Goal: Task Accomplishment & Management: Manage account settings

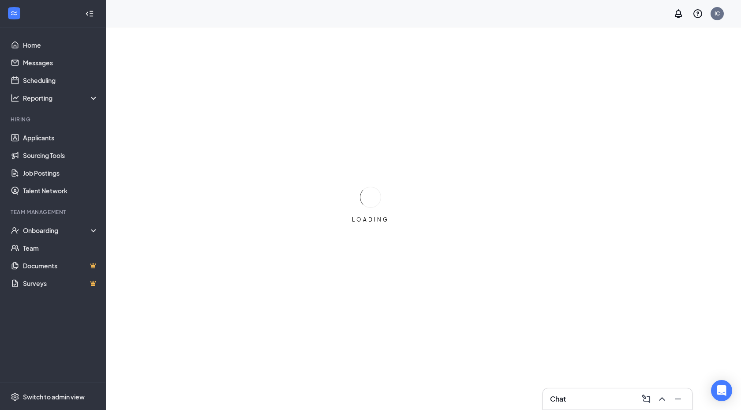
click at [567, 396] on div "Chat" at bounding box center [617, 399] width 135 height 14
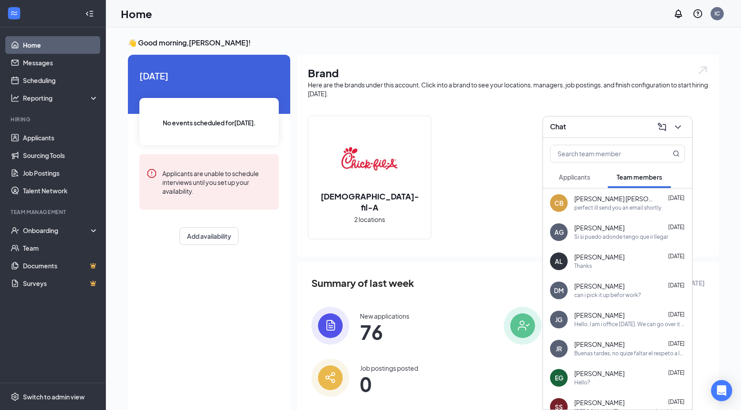
click at [614, 208] on div "perfect ill send you an email shortly" at bounding box center [617, 207] width 87 height 7
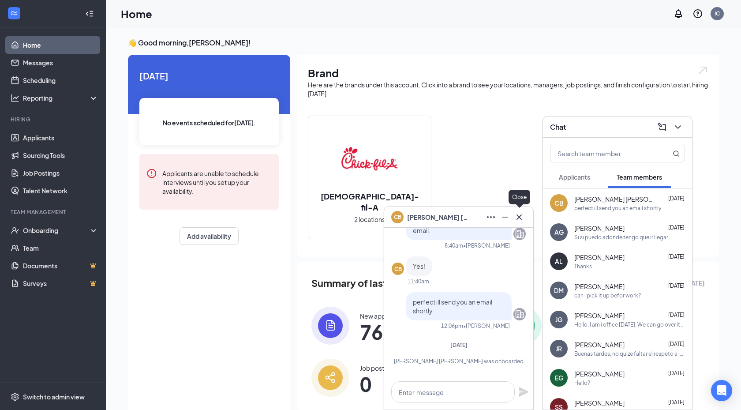
click at [523, 213] on icon "Cross" at bounding box center [519, 217] width 11 height 11
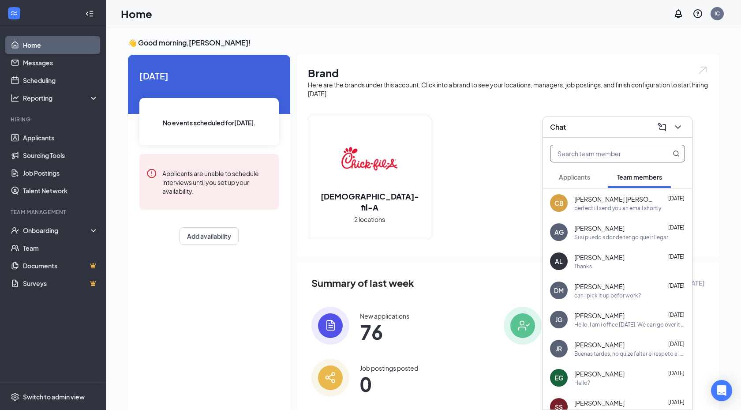
click at [593, 155] on input "text" at bounding box center [602, 153] width 105 height 17
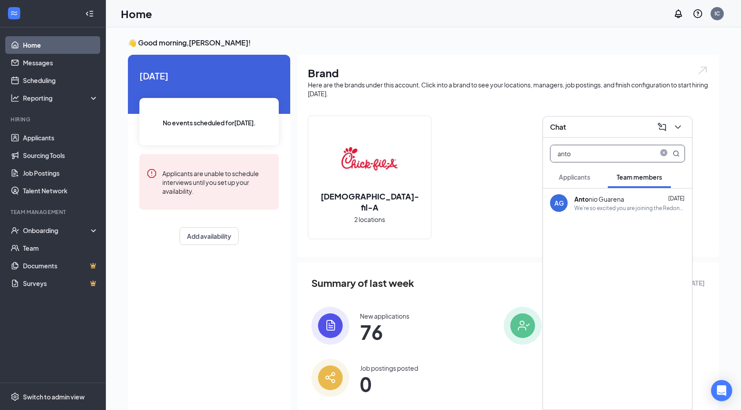
type input "anto"
click at [592, 208] on div "We're so excited you are joining the Redondo Beach Chick-fil-Ateam ! Do you kno…" at bounding box center [629, 207] width 111 height 7
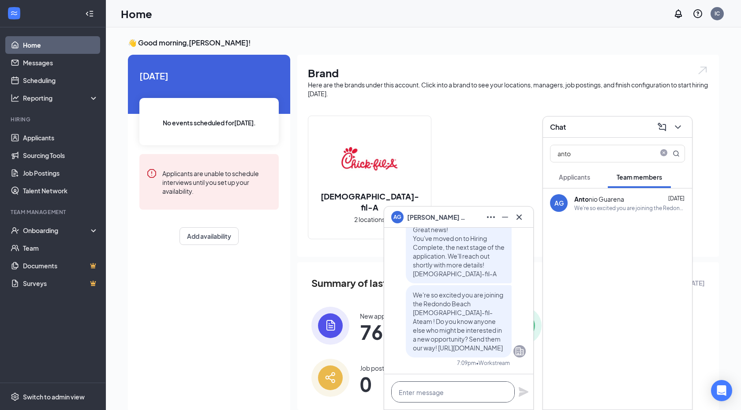
click at [456, 386] on textarea at bounding box center [452, 391] width 123 height 21
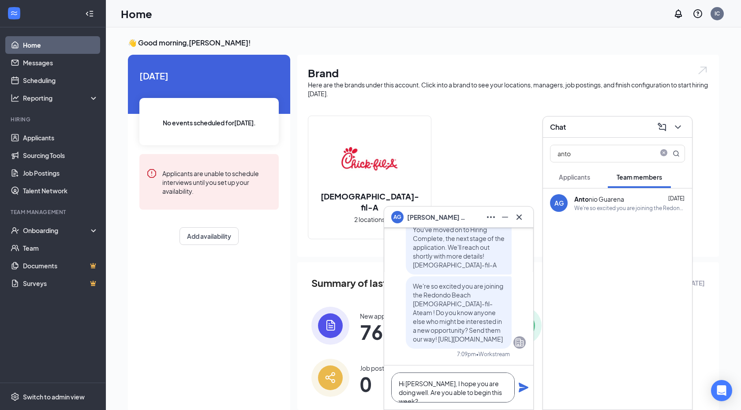
type textarea "Hi Antonio, I hope you are doing well. Are you able to begin this week?"
click at [521, 382] on icon "Plane" at bounding box center [523, 387] width 11 height 11
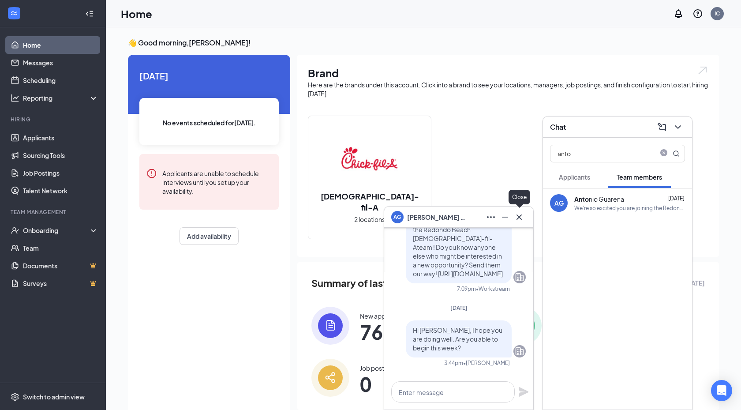
click at [517, 214] on icon "Cross" at bounding box center [519, 217] width 11 height 11
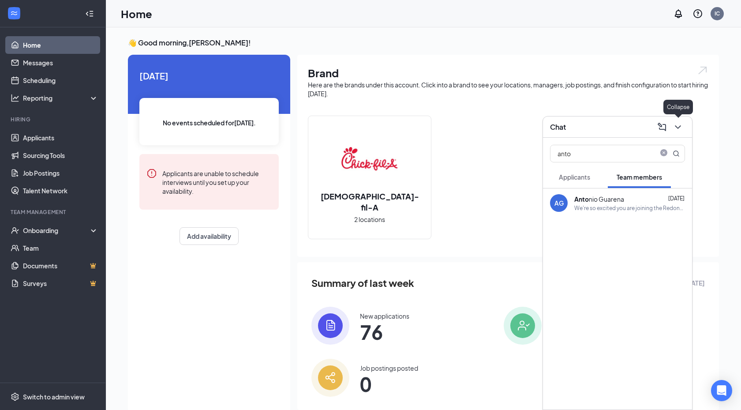
click at [679, 128] on icon "ChevronDown" at bounding box center [678, 127] width 11 height 11
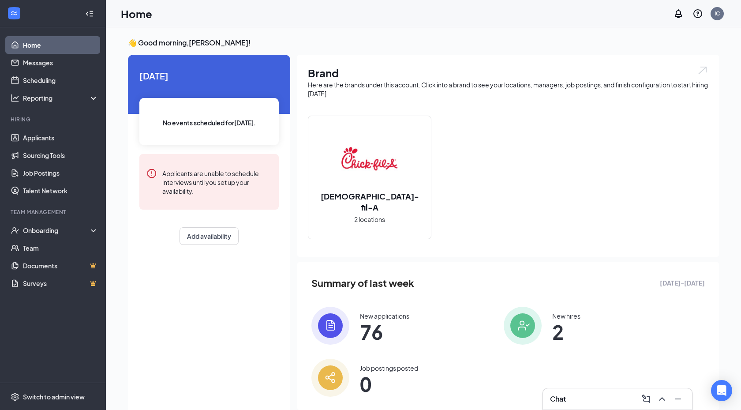
click at [564, 408] on div "Chat" at bounding box center [617, 398] width 149 height 21
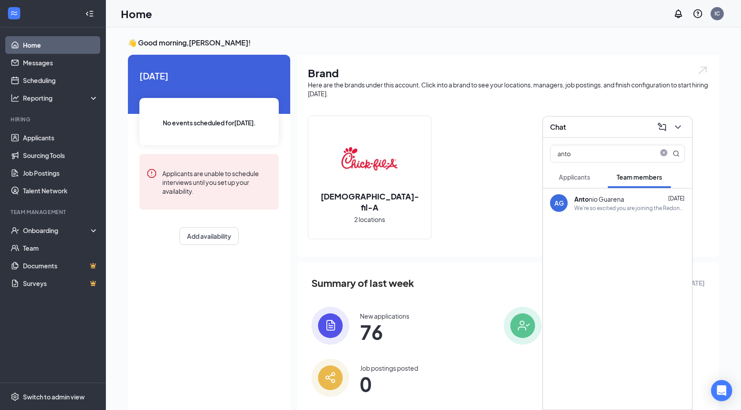
click at [616, 209] on div "We're so excited you are joining the Redondo Beach Chick-fil-Ateam ! Do you kno…" at bounding box center [629, 207] width 111 height 7
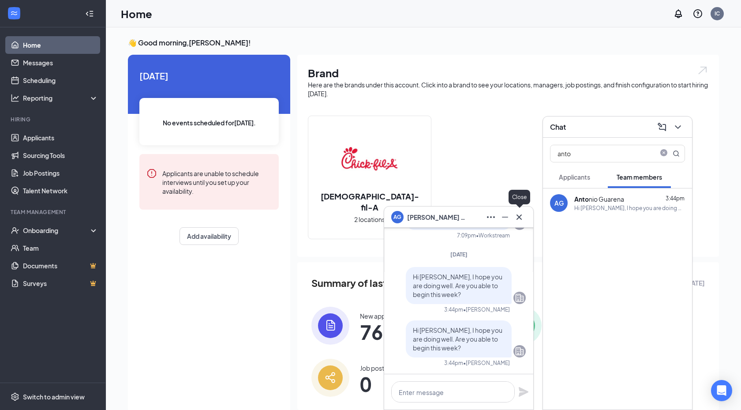
click at [524, 214] on icon "Cross" at bounding box center [519, 217] width 11 height 11
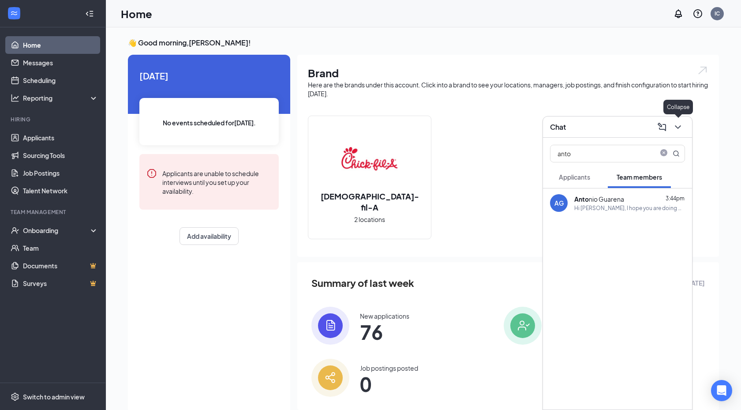
click at [675, 127] on icon "ChevronDown" at bounding box center [678, 127] width 11 height 11
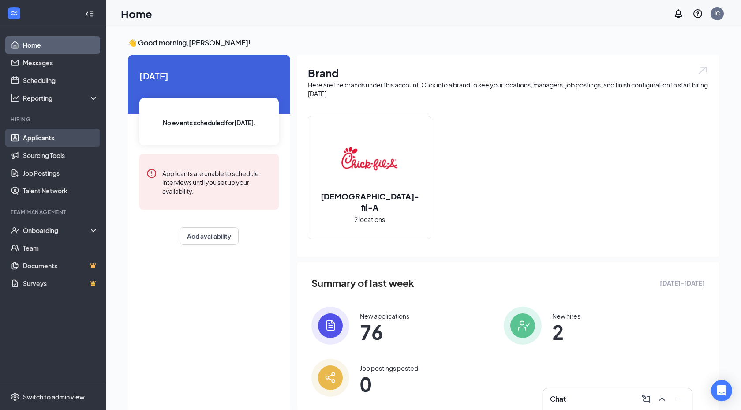
click at [53, 135] on link "Applicants" at bounding box center [60, 138] width 75 height 18
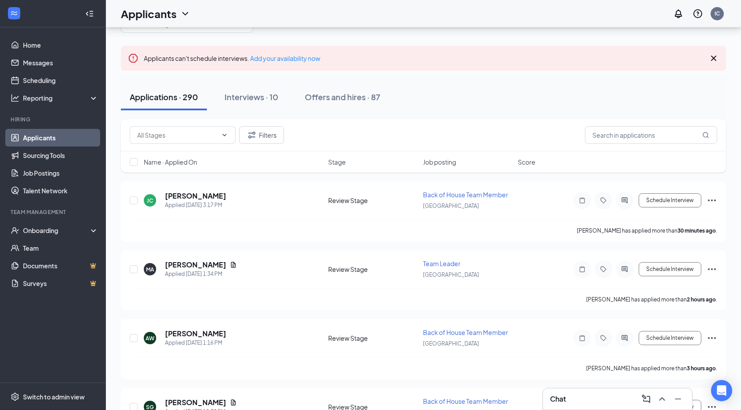
scroll to position [48, 0]
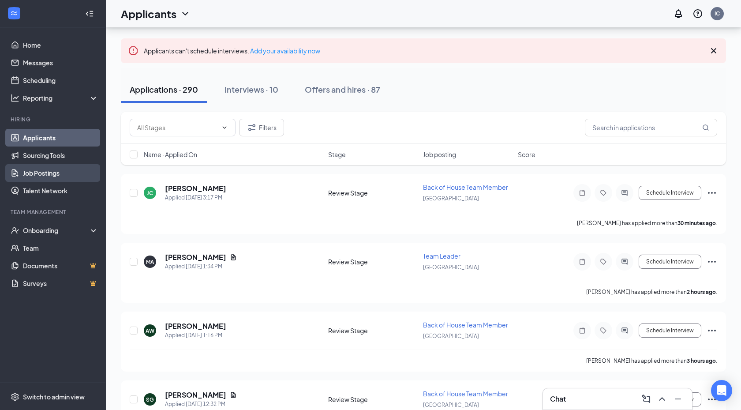
click at [57, 172] on link "Job Postings" at bounding box center [60, 173] width 75 height 18
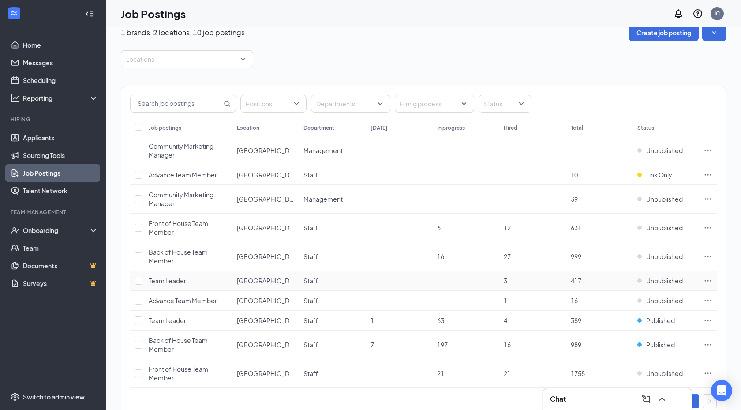
scroll to position [41, 0]
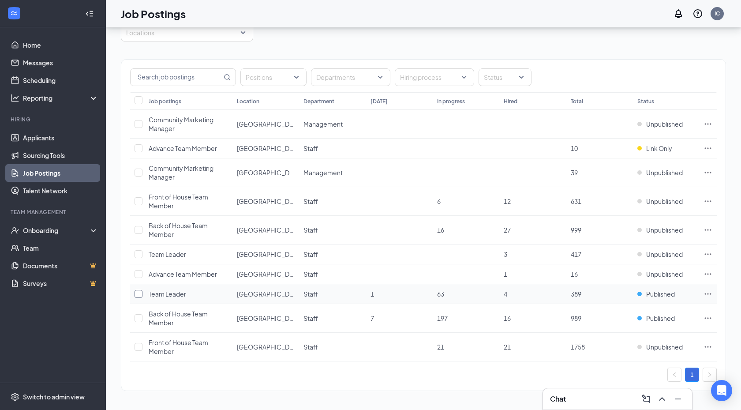
click at [135, 290] on input "checkbox" at bounding box center [139, 294] width 8 height 8
checkbox input "true"
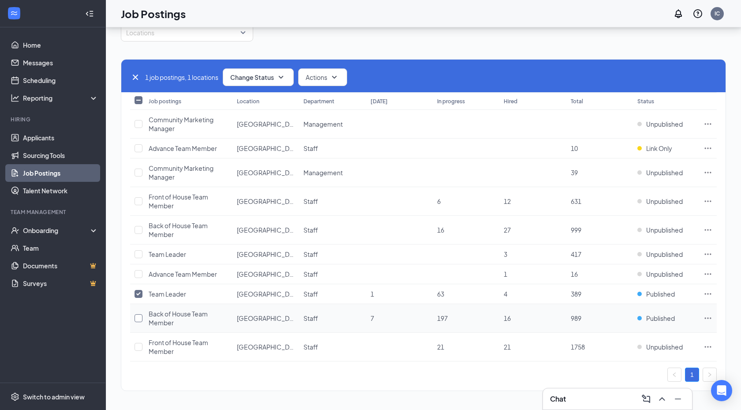
click at [138, 315] on input "checkbox" at bounding box center [139, 318] width 8 height 8
checkbox input "true"
click at [331, 72] on button "Actions" at bounding box center [322, 77] width 49 height 18
click at [293, 80] on button "Change Status" at bounding box center [258, 77] width 71 height 18
click at [261, 120] on span "Unpublish" at bounding box center [246, 121] width 29 height 10
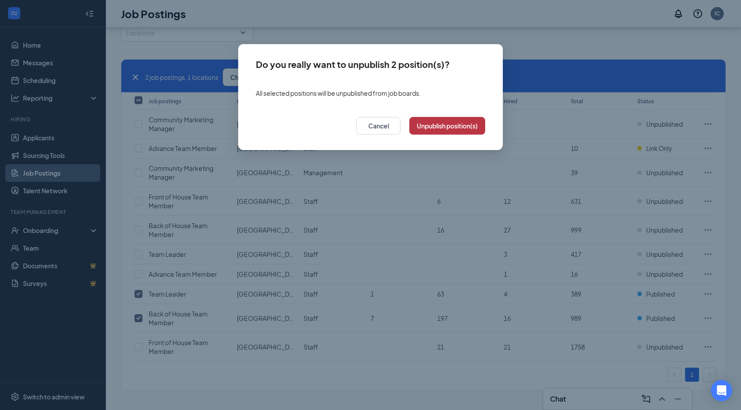
click at [433, 128] on button "Unpublish position(s)" at bounding box center [447, 126] width 76 height 18
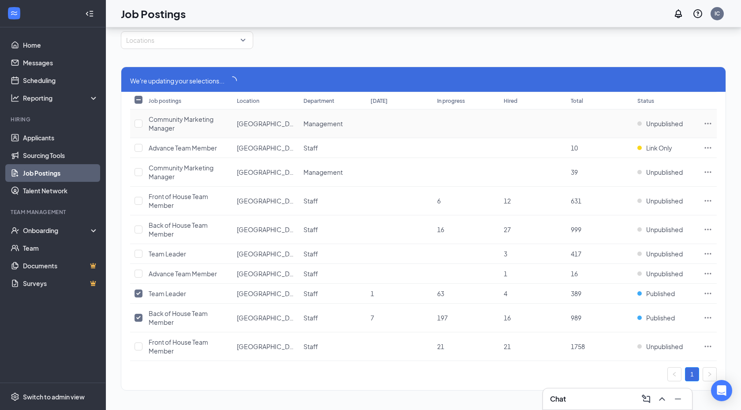
scroll to position [33, 0]
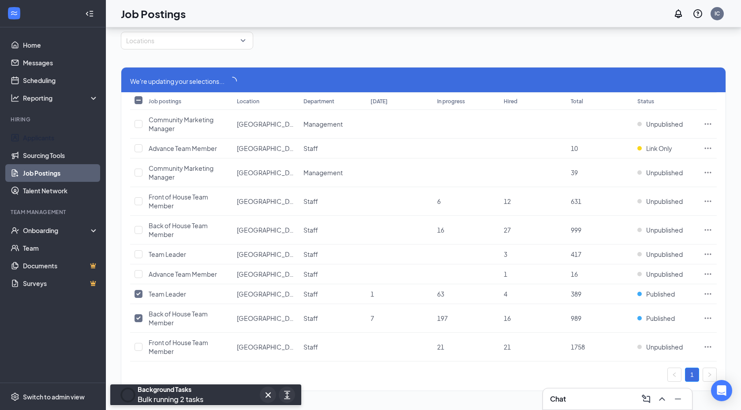
click at [70, 129] on ul "Applicants Sourcing Tools Job Postings Talent Network" at bounding box center [52, 164] width 105 height 71
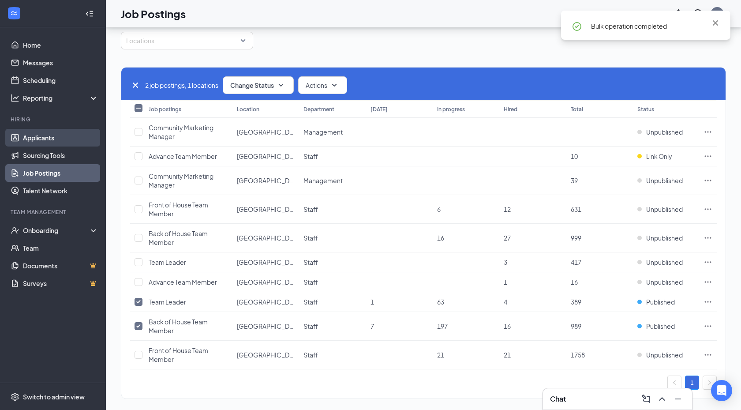
click at [56, 137] on link "Applicants" at bounding box center [60, 138] width 75 height 18
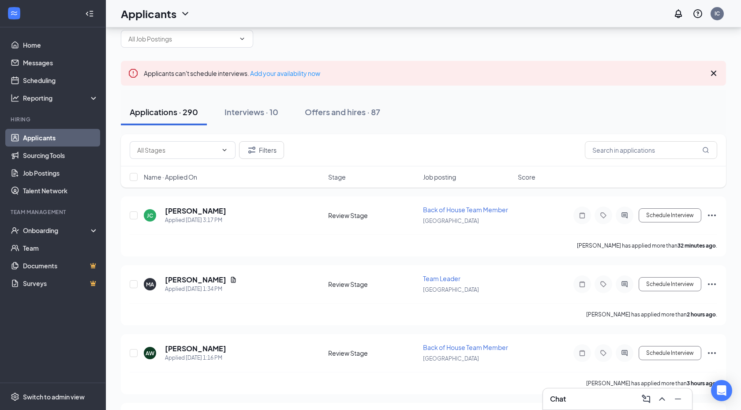
scroll to position [41, 0]
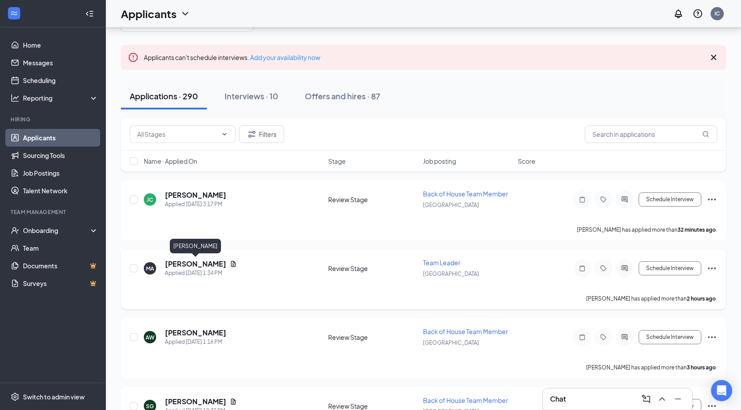
click at [210, 261] on h5 "MILEY ARCINIEGA" at bounding box center [195, 264] width 61 height 10
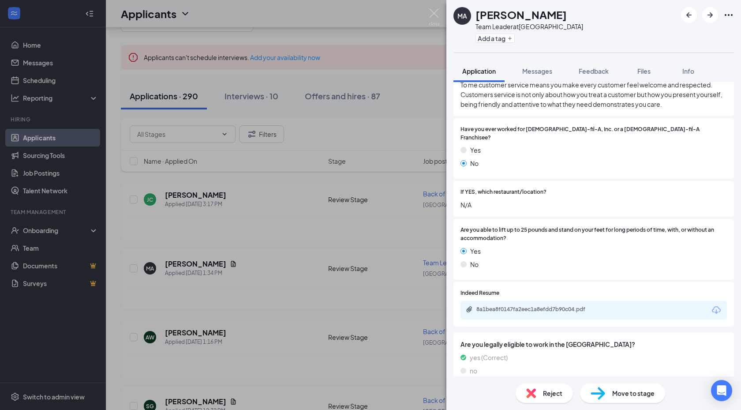
scroll to position [258, 0]
click at [473, 304] on div "8a1bea8f0147fa2eec1a8efdd7b90c04.pdf" at bounding box center [593, 308] width 266 height 19
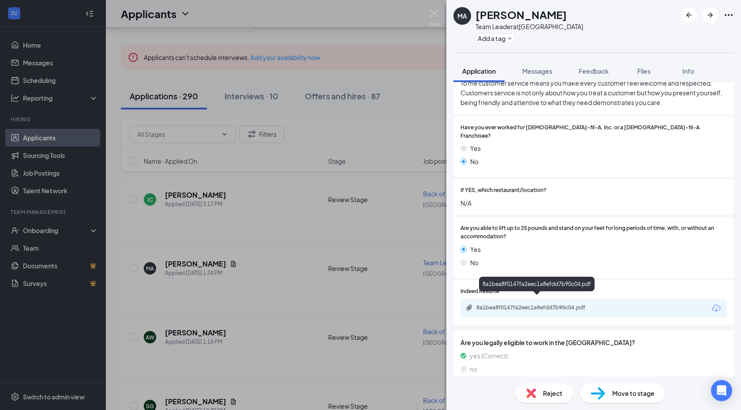
click at [473, 304] on div "8a1bea8f0147fa2eec1a8efdd7b90c04.pdf" at bounding box center [537, 308] width 143 height 8
click at [291, 178] on div "MA MILEY ARCINIEGA Team Leader at South Bay Add a tag Application Messages Feed…" at bounding box center [370, 205] width 741 height 410
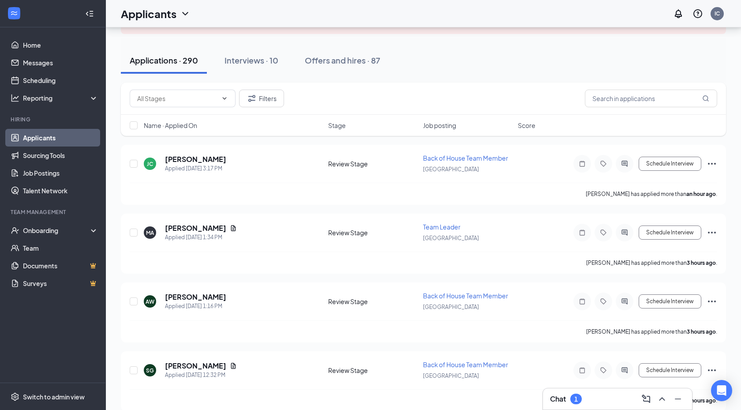
scroll to position [85, 0]
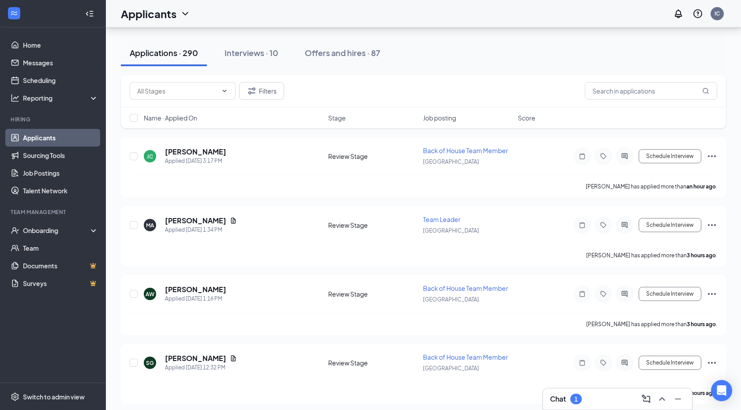
click at [580, 400] on div "1" at bounding box center [575, 398] width 11 height 11
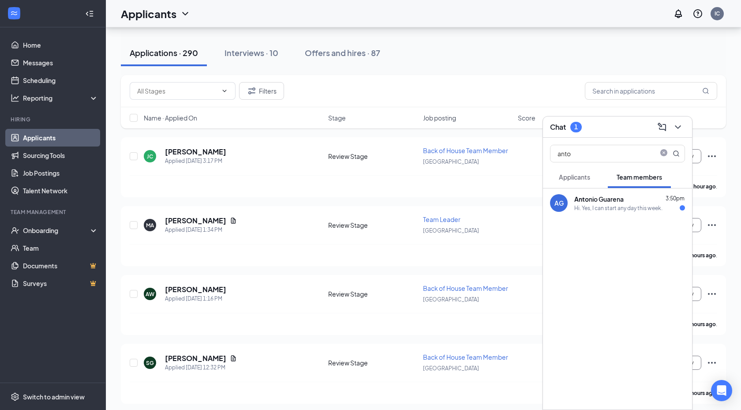
click at [614, 209] on div "Hi. Yes, I can start any day this week." at bounding box center [618, 207] width 88 height 7
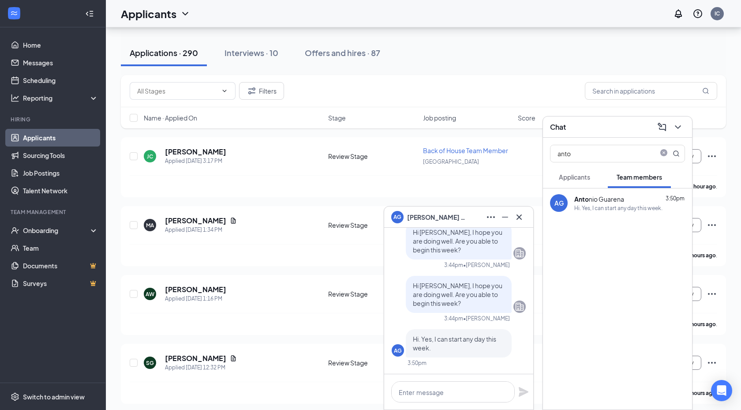
scroll to position [101, 0]
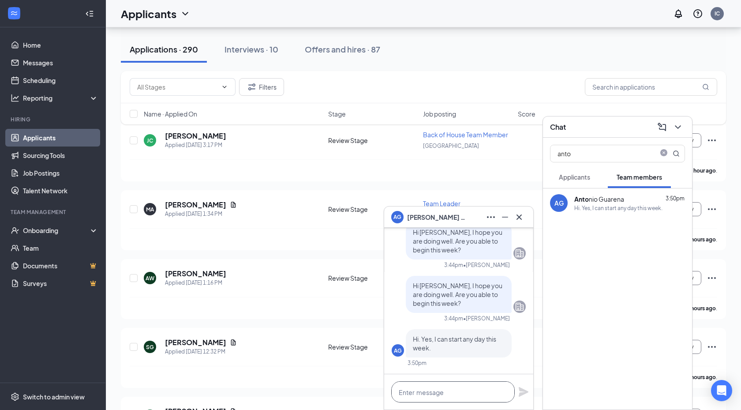
click at [442, 402] on textarea at bounding box center [452, 391] width 123 height 21
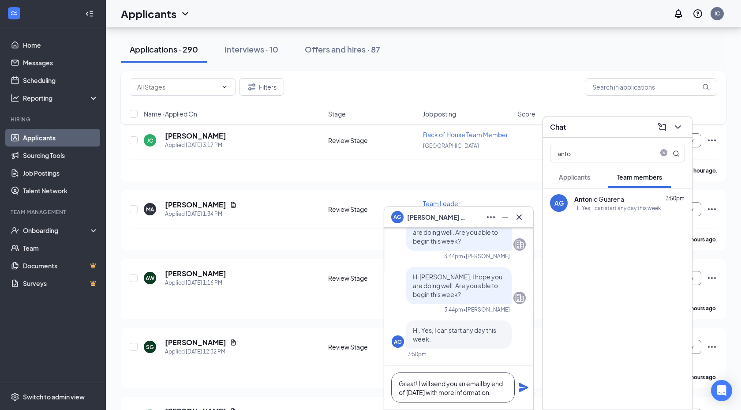
type textarea "Great! I will send you an email by end of tomorrow with more information."
click at [526, 389] on icon "Plane" at bounding box center [524, 387] width 10 height 10
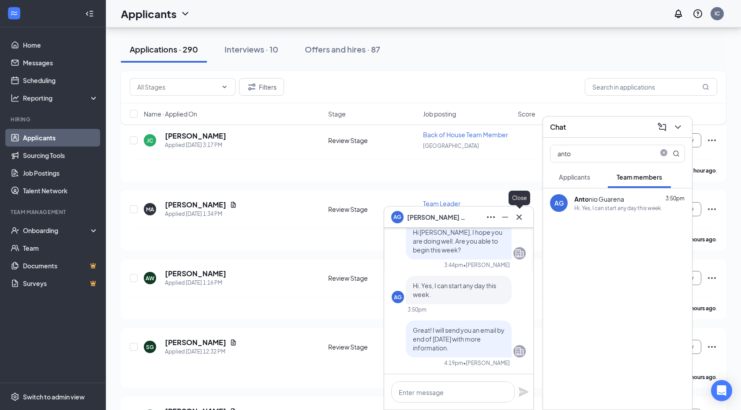
click at [523, 216] on icon "Cross" at bounding box center [519, 217] width 11 height 11
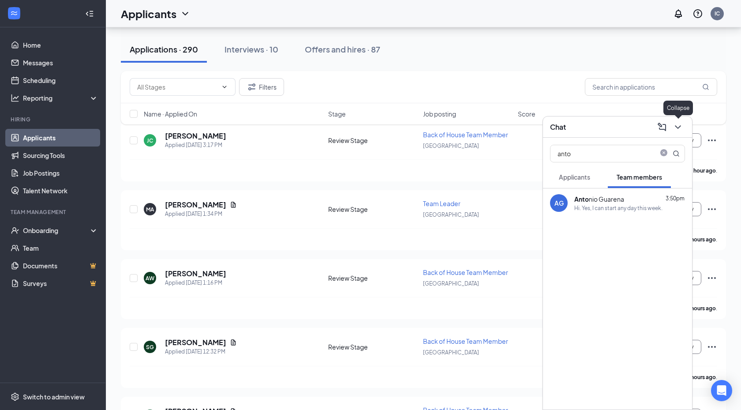
click at [677, 127] on icon "ChevronDown" at bounding box center [678, 127] width 6 height 4
